Goal: Task Accomplishment & Management: Manage account settings

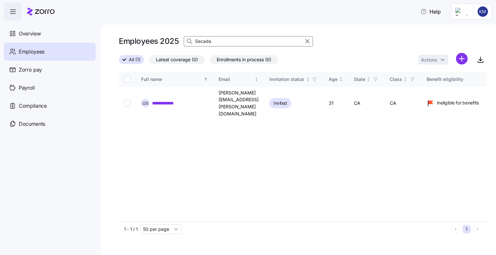
click at [216, 40] on input "Secada" at bounding box center [248, 41] width 129 height 10
type input "S"
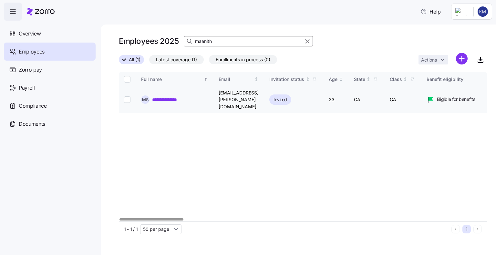
type input "maanith"
click at [129, 96] on input "Select record 1" at bounding box center [127, 99] width 6 height 6
checkbox input "true"
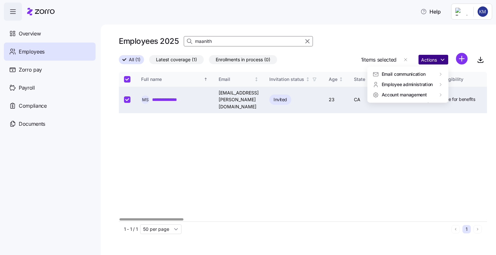
click at [436, 59] on html "**********" at bounding box center [248, 125] width 496 height 251
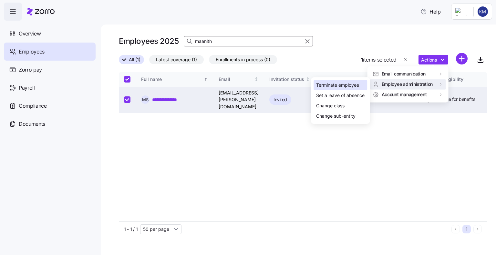
click at [332, 86] on div "Terminate employee" at bounding box center [337, 85] width 43 height 7
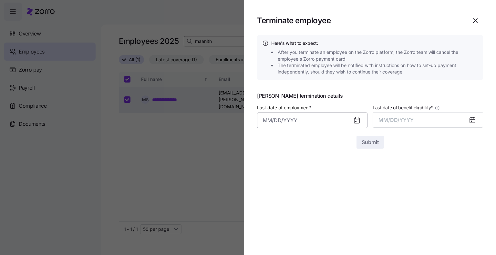
click at [291, 120] on input "Last date of employment *" at bounding box center [312, 120] width 110 height 15
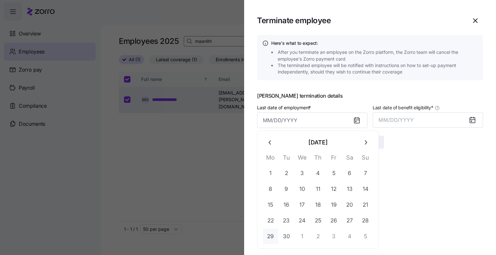
click at [270, 235] on button "29" at bounding box center [270, 236] width 15 height 15
type input "September 29, 2025"
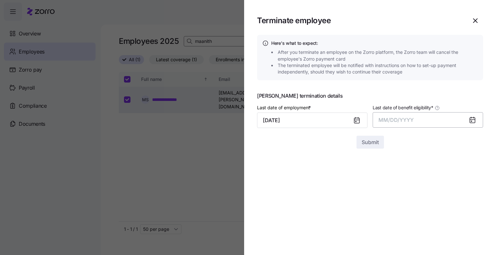
click at [392, 121] on span "MM/DD/YYYY" at bounding box center [395, 120] width 35 height 6
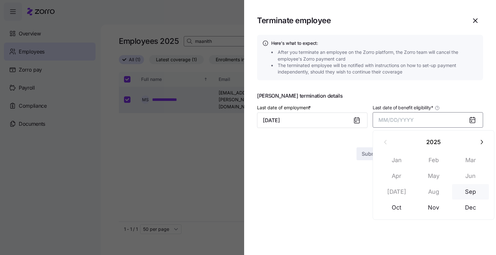
click at [469, 195] on button "Sep" at bounding box center [470, 191] width 37 height 15
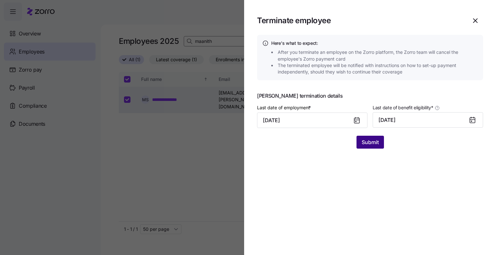
click at [370, 143] on span "Submit" at bounding box center [369, 142] width 17 height 8
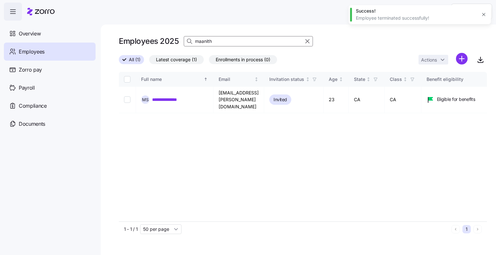
checkbox input "false"
